Goal: Information Seeking & Learning: Learn about a topic

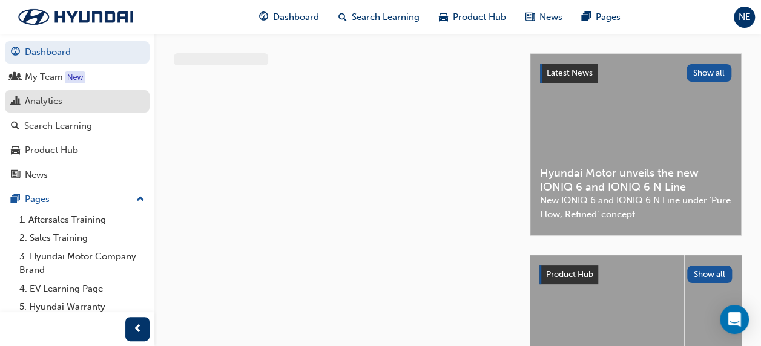
click at [64, 99] on div "Analytics" at bounding box center [77, 101] width 133 height 15
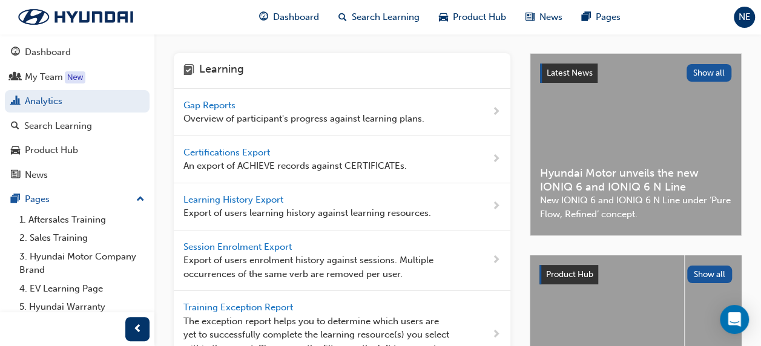
click at [221, 103] on span "Gap Reports" at bounding box center [210, 105] width 54 height 11
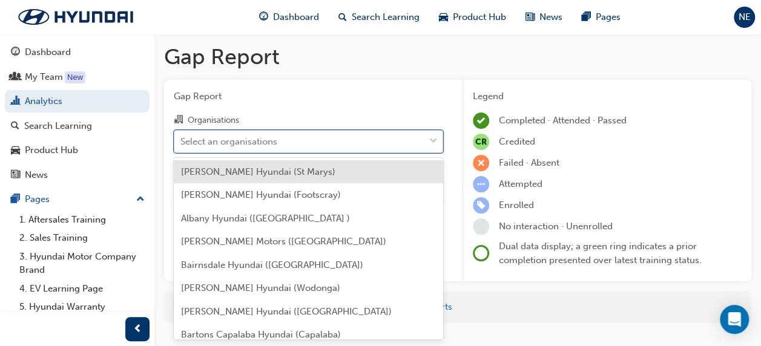
click at [288, 140] on div "Select an organisations" at bounding box center [299, 141] width 250 height 21
click at [182, 140] on input "Organisations option [PERSON_NAME] Hyundai (St Marys) focused, 1 of 182. 182 re…" at bounding box center [180, 141] width 1 height 10
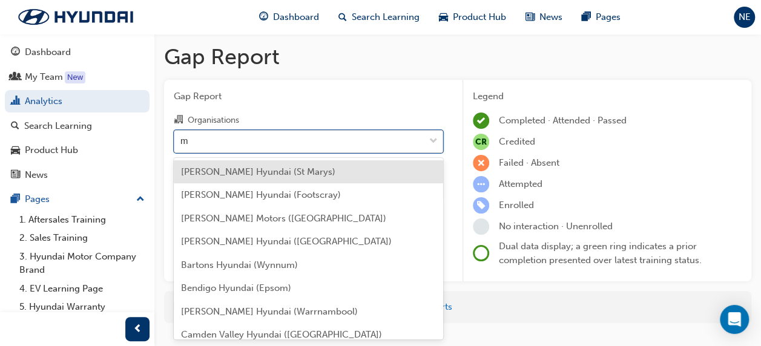
drag, startPoint x: 299, startPoint y: 146, endPoint x: 283, endPoint y: 143, distance: 16.1
click at [283, 143] on div "m m" at bounding box center [299, 141] width 250 height 21
click at [189, 143] on input "m" at bounding box center [184, 141] width 9 height 10
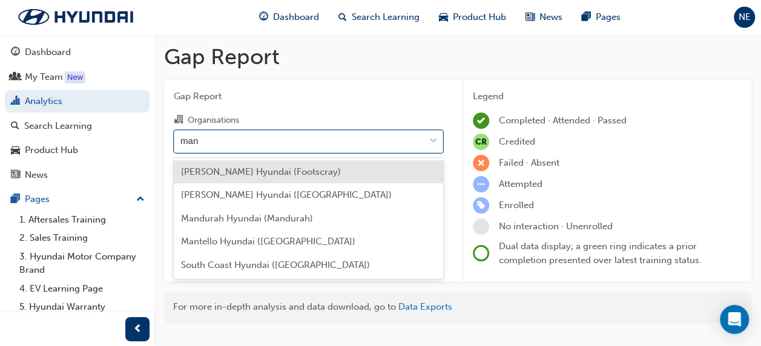
type input "mant"
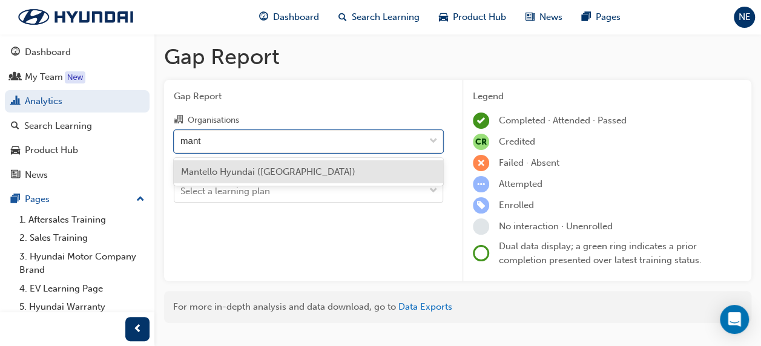
click at [239, 174] on span "Mantello Hyundai ([GEOGRAPHIC_DATA])" at bounding box center [268, 171] width 174 height 11
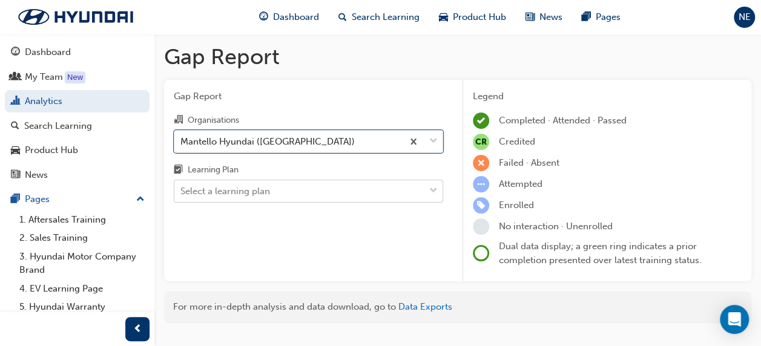
click at [247, 189] on body "Your version of Internet Explorer is outdated and not supported. Please upgrade…" at bounding box center [380, 173] width 761 height 346
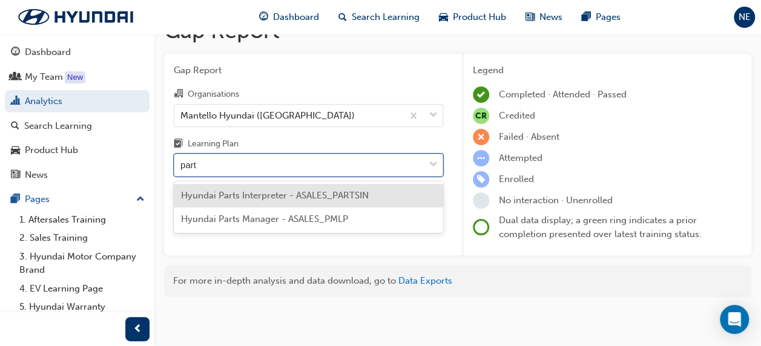
type input "parts"
click at [243, 192] on span "Hyundai Parts Interpreter - ASALES_PARTSIN" at bounding box center [275, 195] width 188 height 11
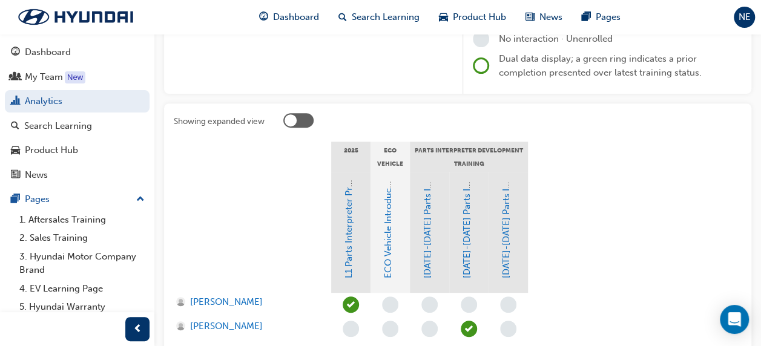
scroll to position [208, 0]
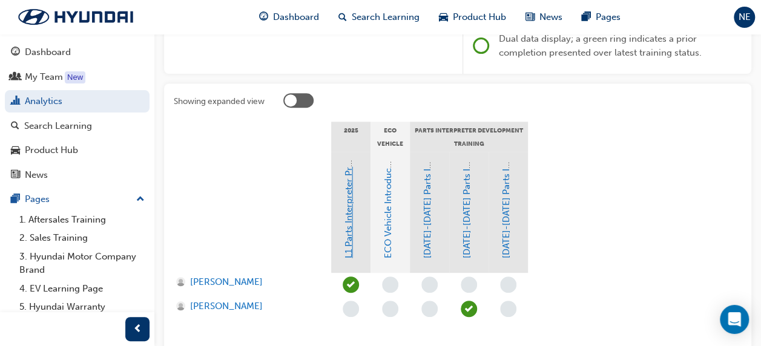
click at [349, 240] on link "L1 Parts Interpreter Program Level 1 Training" at bounding box center [348, 164] width 11 height 187
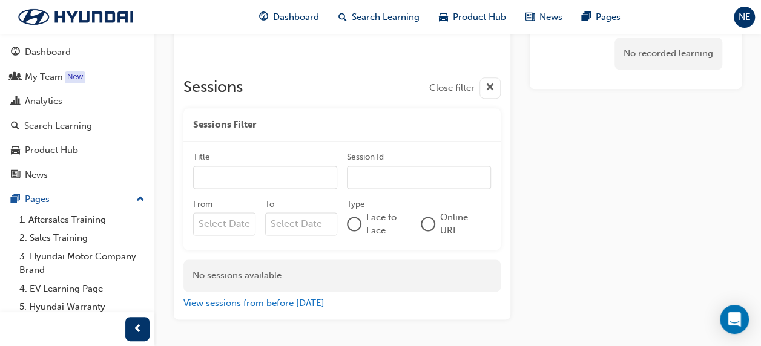
scroll to position [726, 0]
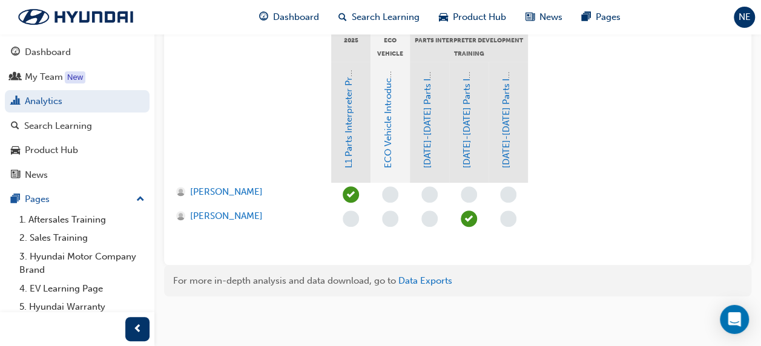
scroll to position [208, 0]
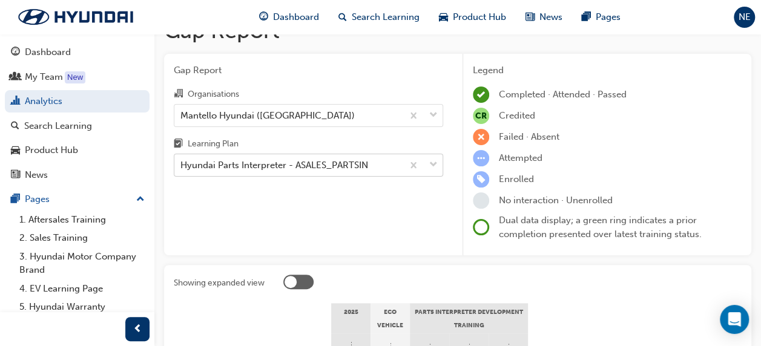
click at [309, 161] on div "Gap Report Organisations Mantello Hyundai ([GEOGRAPHIC_DATA]) Learning Plan Hyu…" at bounding box center [308, 155] width 289 height 202
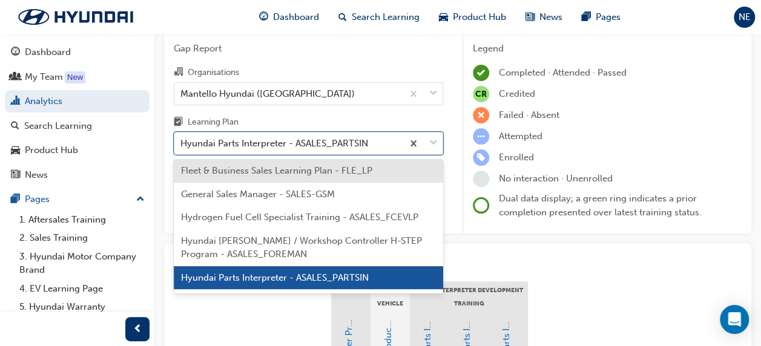
scroll to position [243, 0]
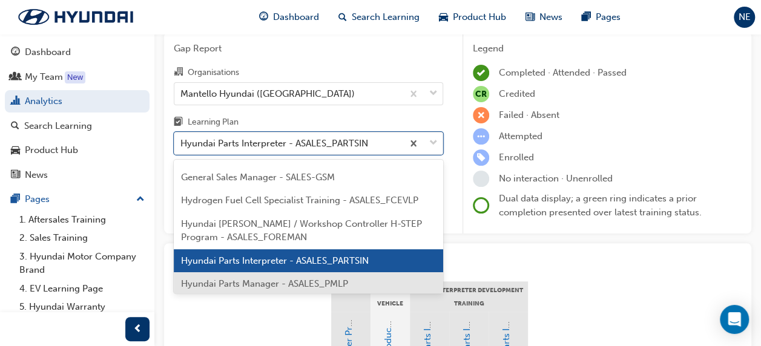
click at [310, 278] on span "Hyundai Parts Manager - ASALES_PMLP" at bounding box center [264, 283] width 167 height 11
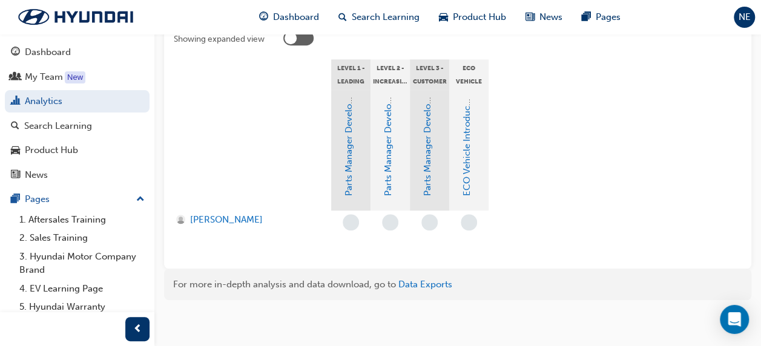
scroll to position [273, 0]
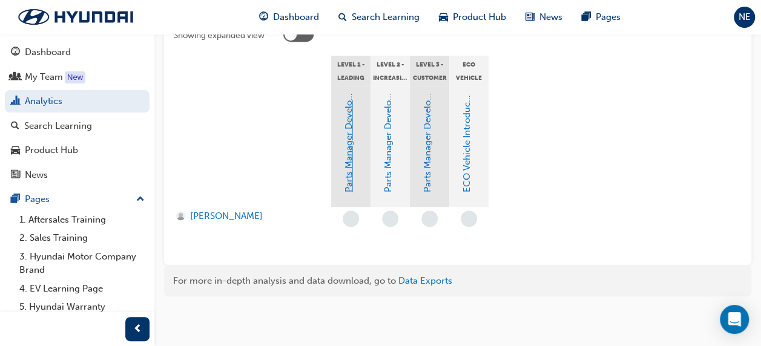
click at [353, 168] on link "Parts Manager Development Program Level 1" at bounding box center [348, 97] width 11 height 189
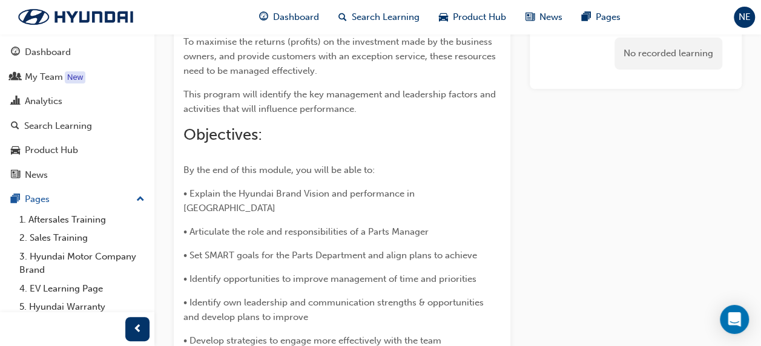
scroll to position [81, 0]
